Goal: Book appointment/travel/reservation

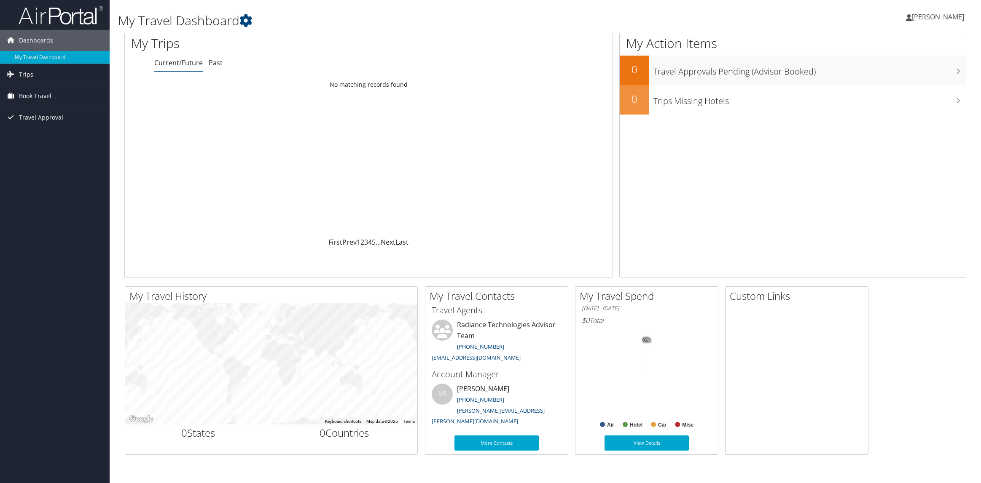
click at [36, 93] on span "Book Travel" at bounding box center [35, 96] width 32 height 21
click at [40, 111] on link "Agent Booking Request" at bounding box center [55, 113] width 110 height 13
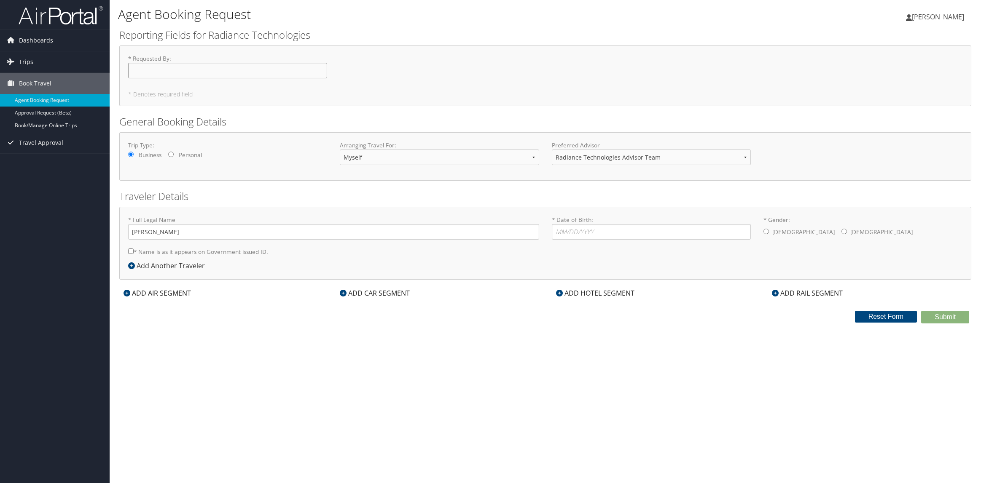
click at [142, 73] on input "* Requested By : Required" at bounding box center [227, 71] width 199 height 16
click at [612, 122] on h2 "General Booking Details" at bounding box center [545, 122] width 852 height 14
click at [36, 42] on span "Dashboards" at bounding box center [36, 40] width 34 height 21
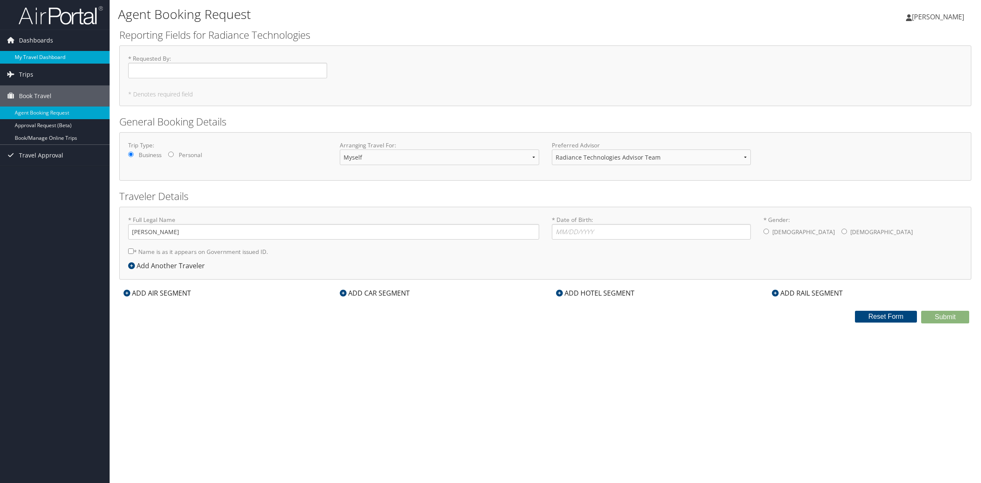
click at [39, 54] on link "My Travel Dashboard" at bounding box center [55, 57] width 110 height 13
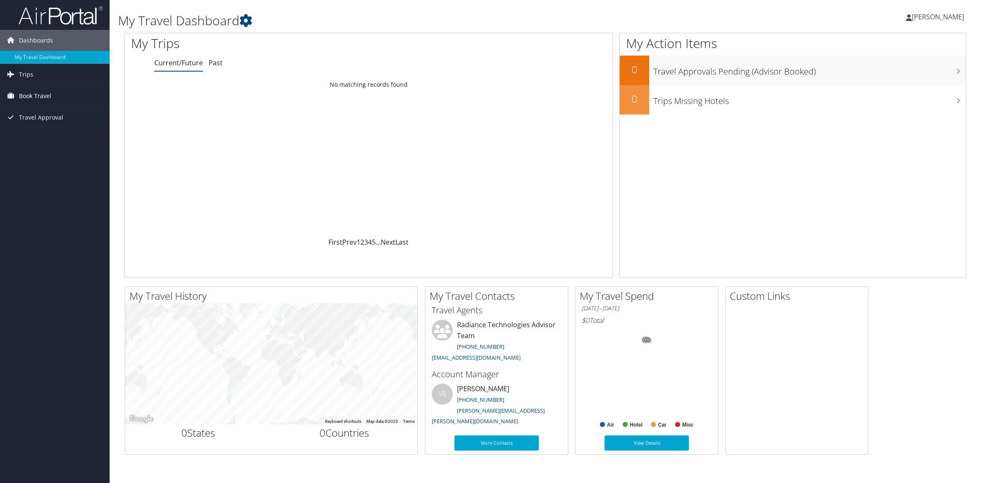
click at [26, 95] on span "Book Travel" at bounding box center [35, 96] width 32 height 21
click at [32, 76] on span "Trips" at bounding box center [26, 74] width 14 height 21
click at [36, 91] on link "Current/Future Trips" at bounding box center [55, 91] width 110 height 13
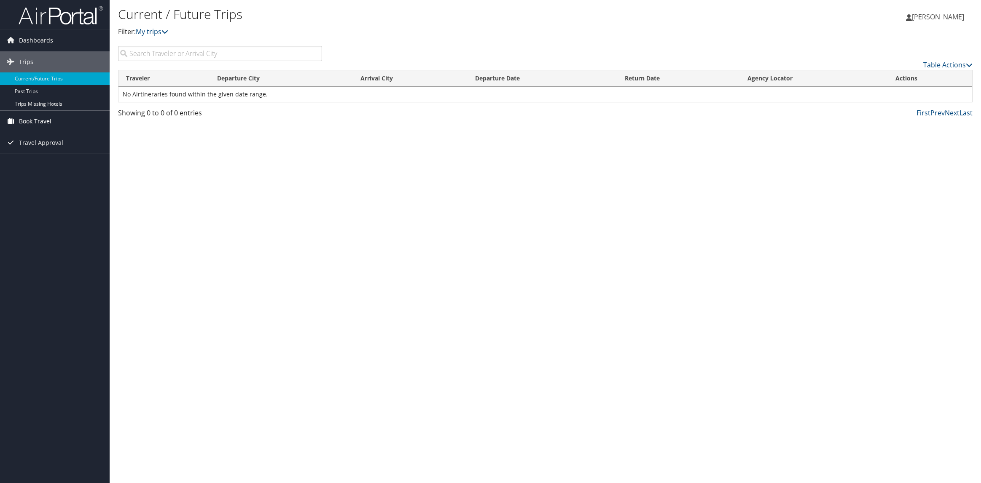
click at [51, 121] on link "Book Travel" at bounding box center [55, 121] width 110 height 21
click at [39, 138] on link "Agent Booking Request" at bounding box center [55, 138] width 110 height 13
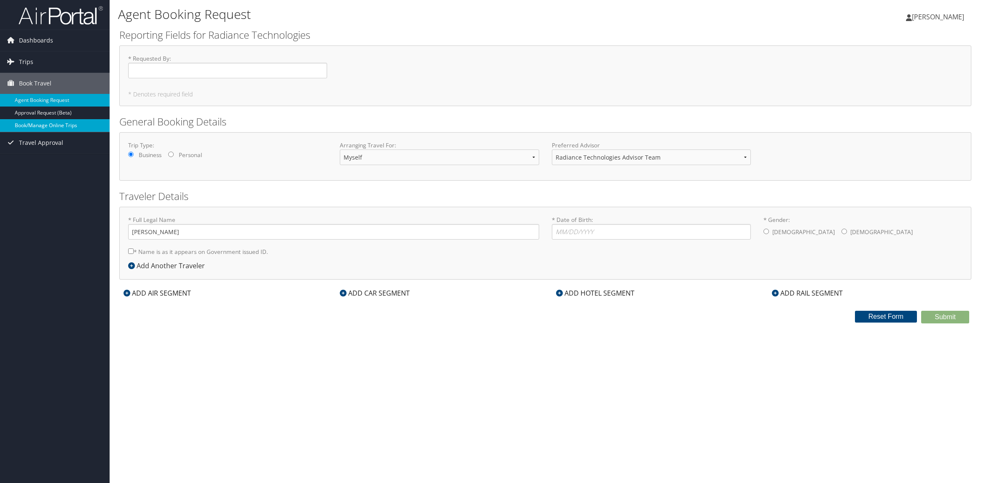
click at [31, 124] on link "Book/Manage Online Trips" at bounding box center [55, 125] width 110 height 13
